Goal: Information Seeking & Learning: Learn about a topic

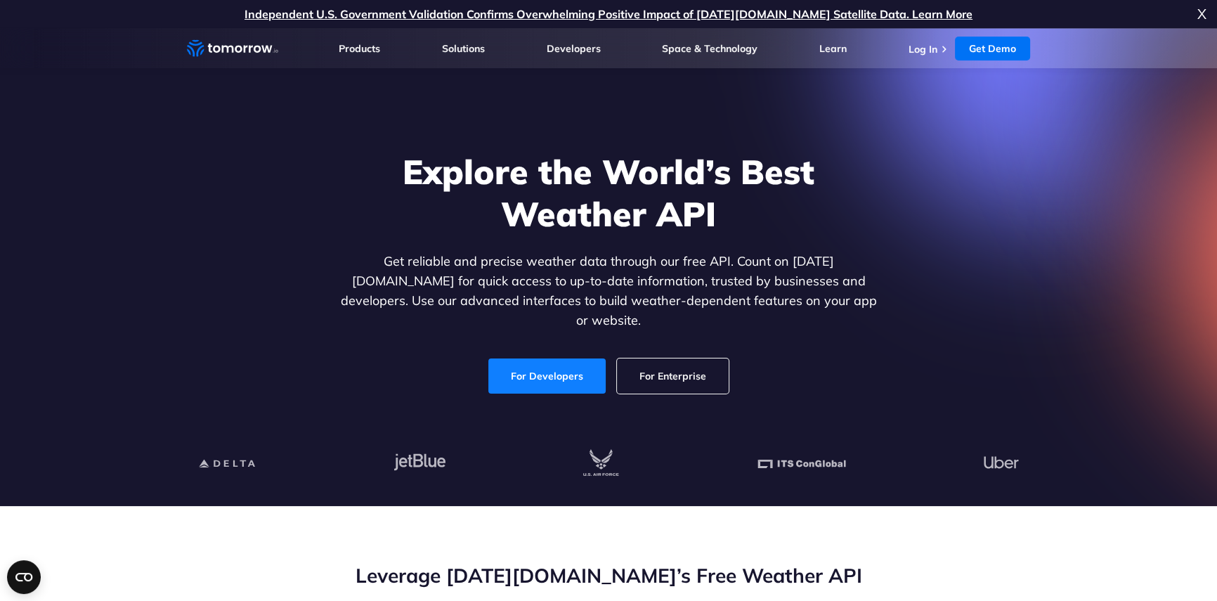
click at [522, 360] on link "For Developers" at bounding box center [547, 375] width 117 height 35
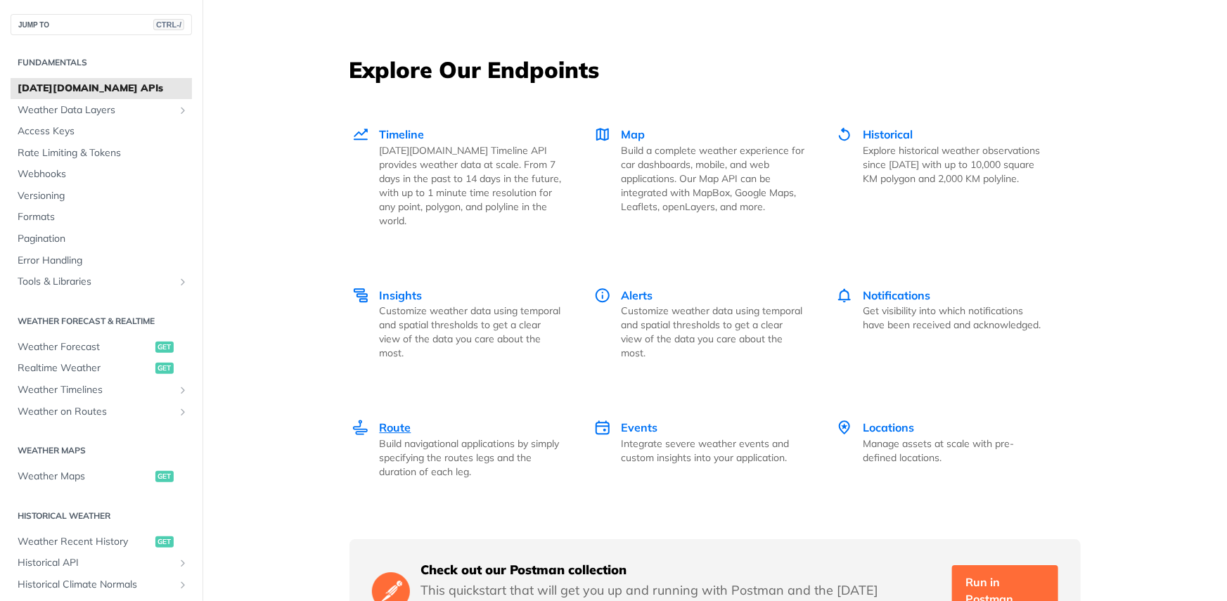
scroll to position [2486, 0]
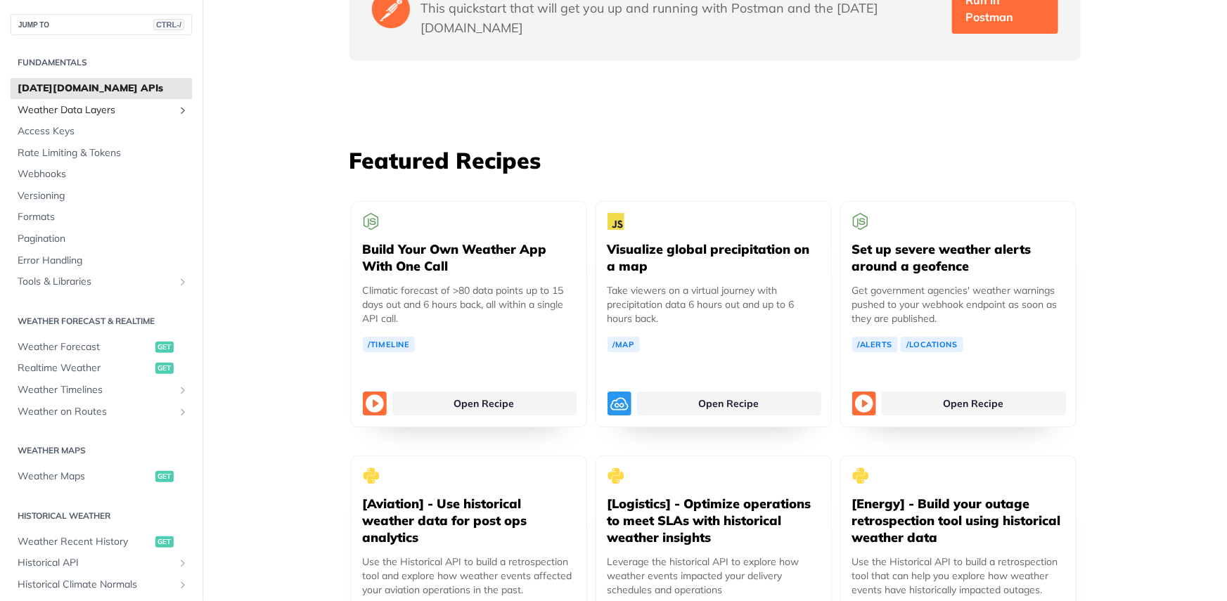
click at [151, 114] on span "Weather Data Layers" at bounding box center [96, 110] width 156 height 14
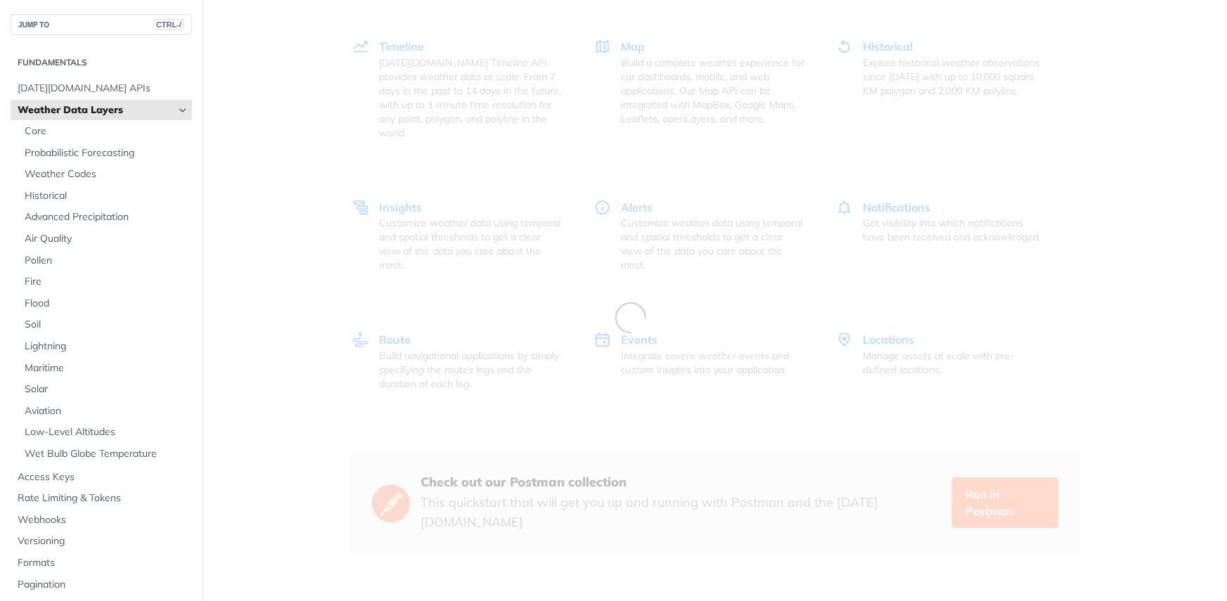
click at [151, 114] on span "Weather Data Layers" at bounding box center [96, 110] width 156 height 14
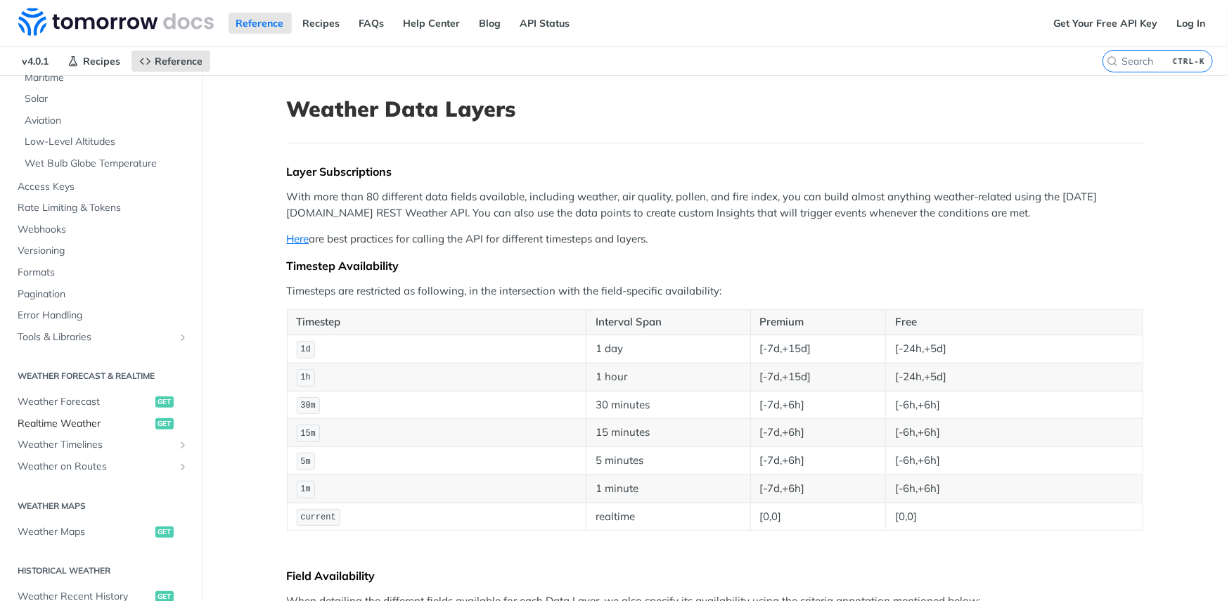
scroll to position [357, 0]
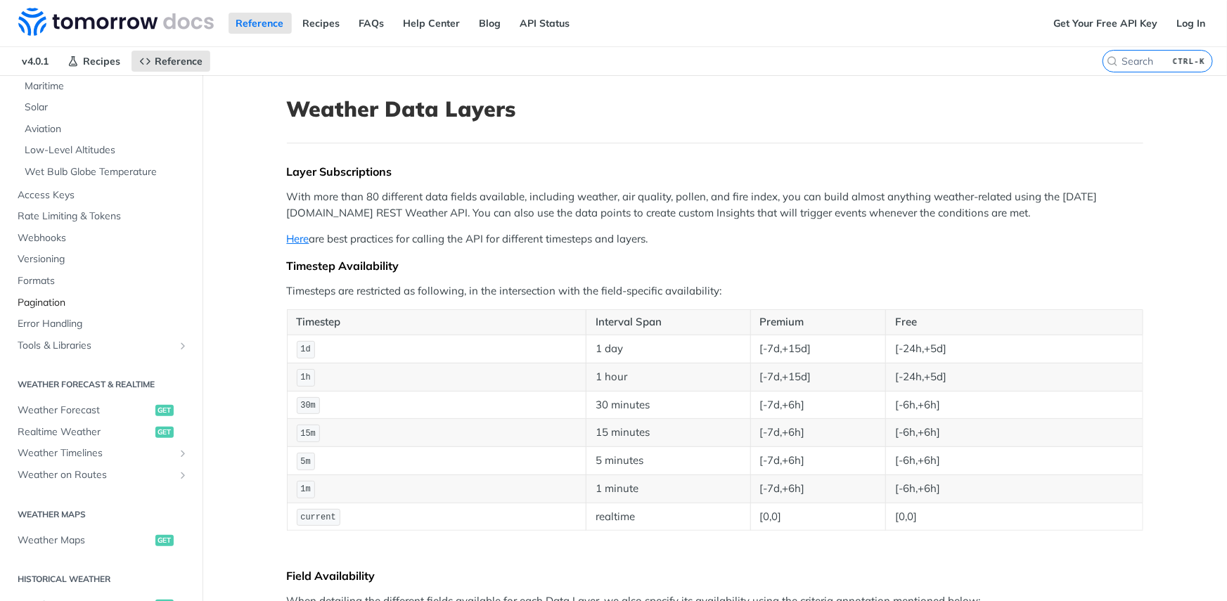
click at [50, 301] on span "Pagination" at bounding box center [103, 303] width 171 height 14
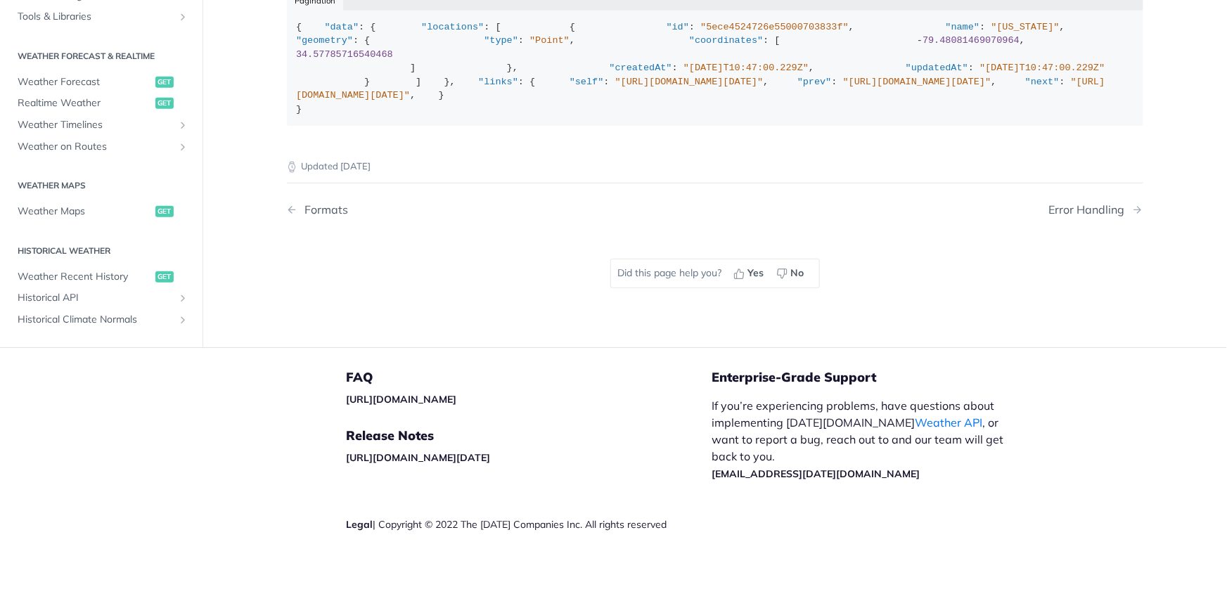
scroll to position [380, 0]
click at [116, 24] on span "Tools & Libraries" at bounding box center [96, 17] width 156 height 14
